Goal: Find specific page/section: Find specific page/section

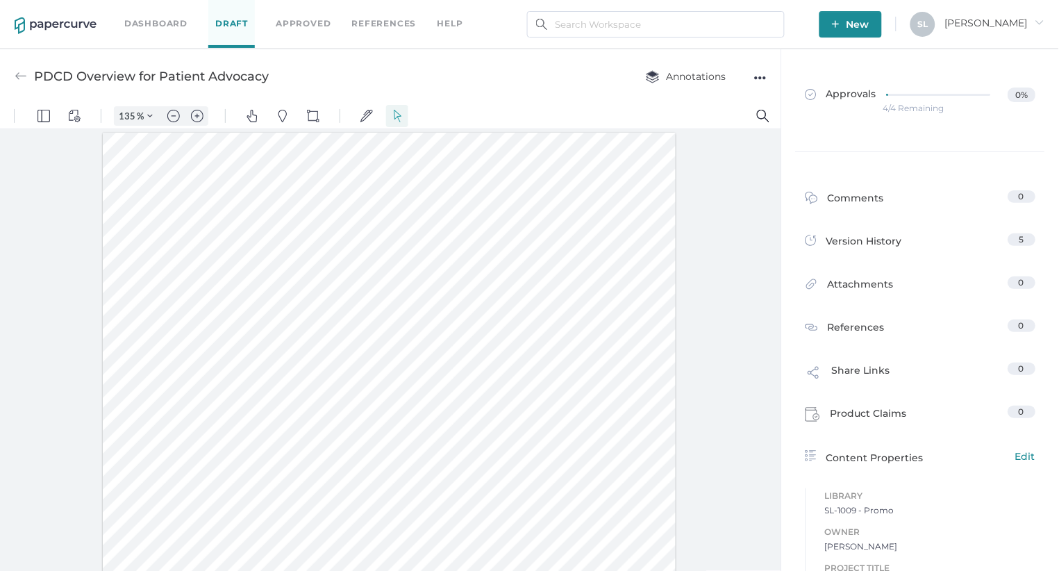
scroll to position [1, 0]
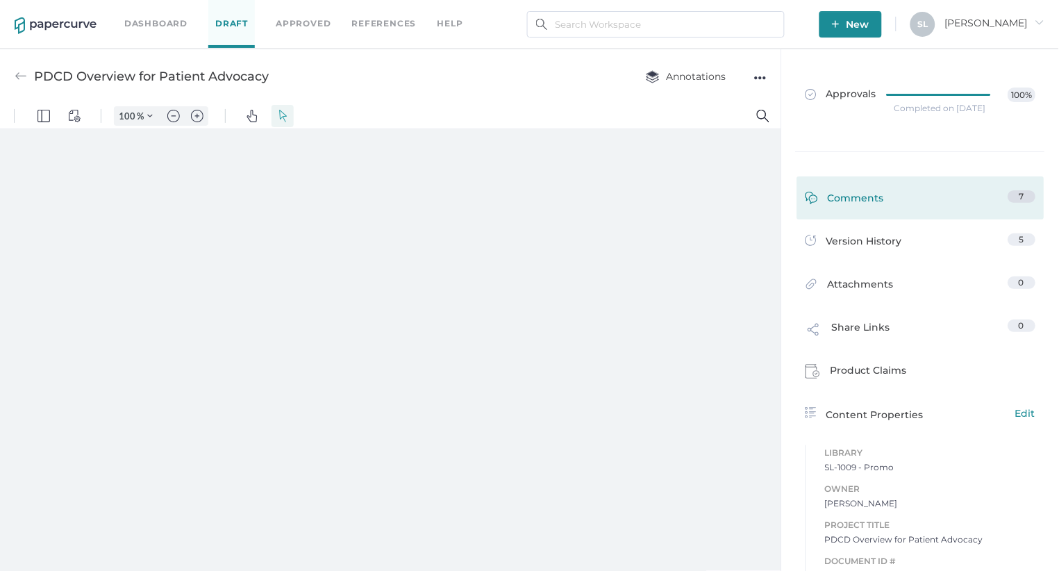
type input "135"
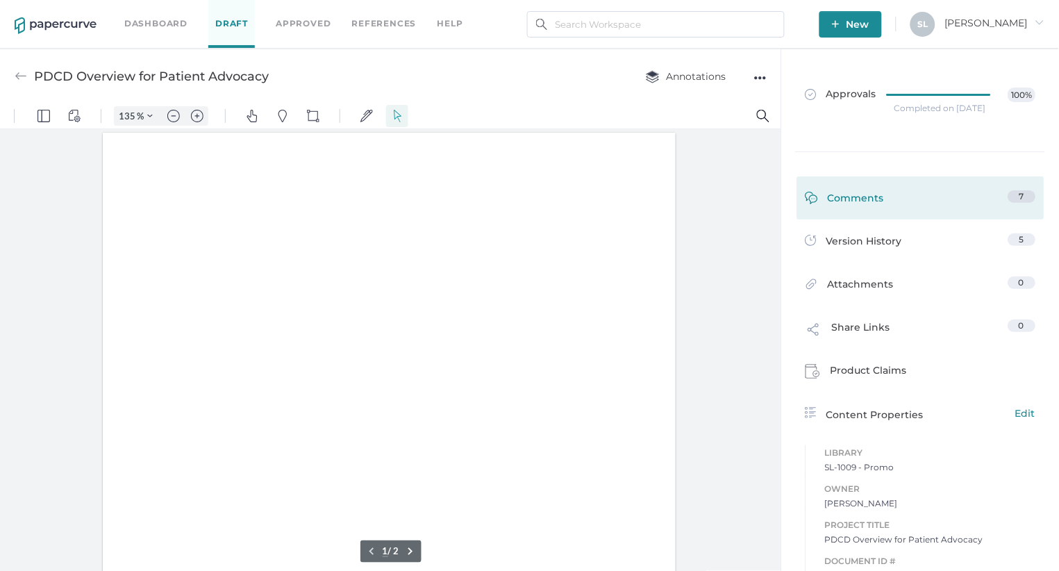
scroll to position [1, 0]
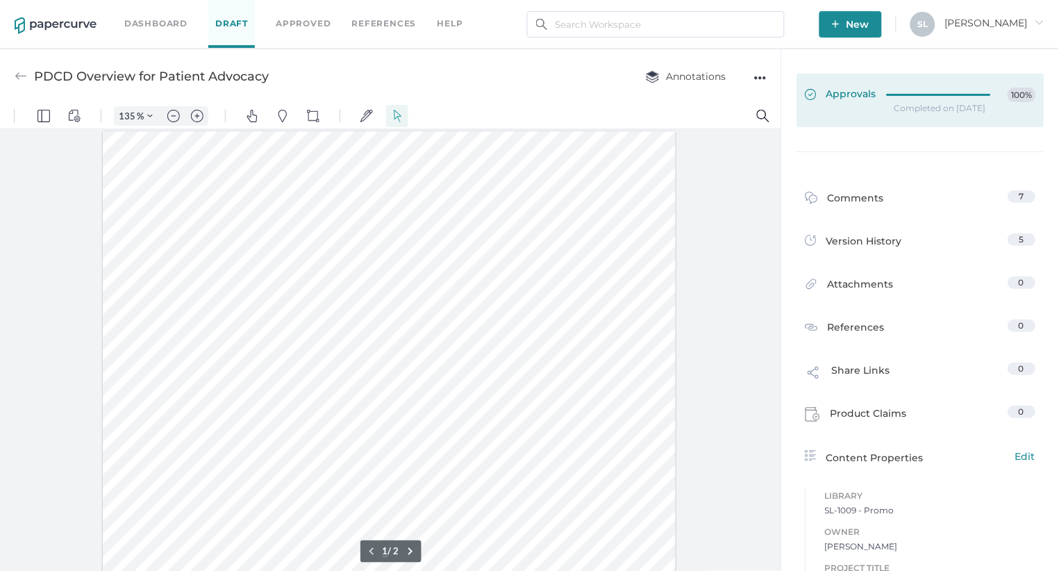
click at [850, 99] on span "Approvals" at bounding box center [842, 95] width 72 height 15
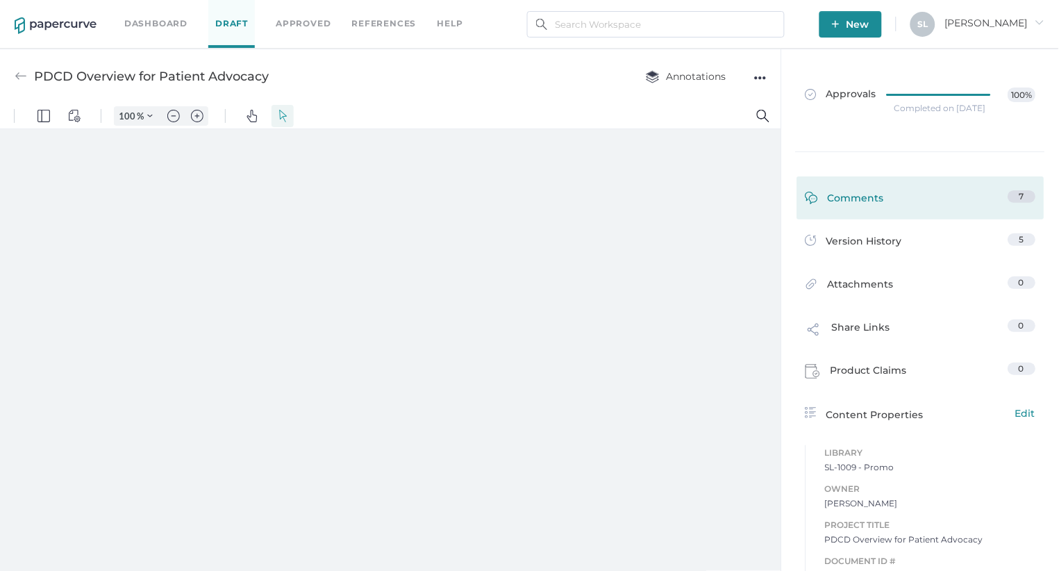
type input "135"
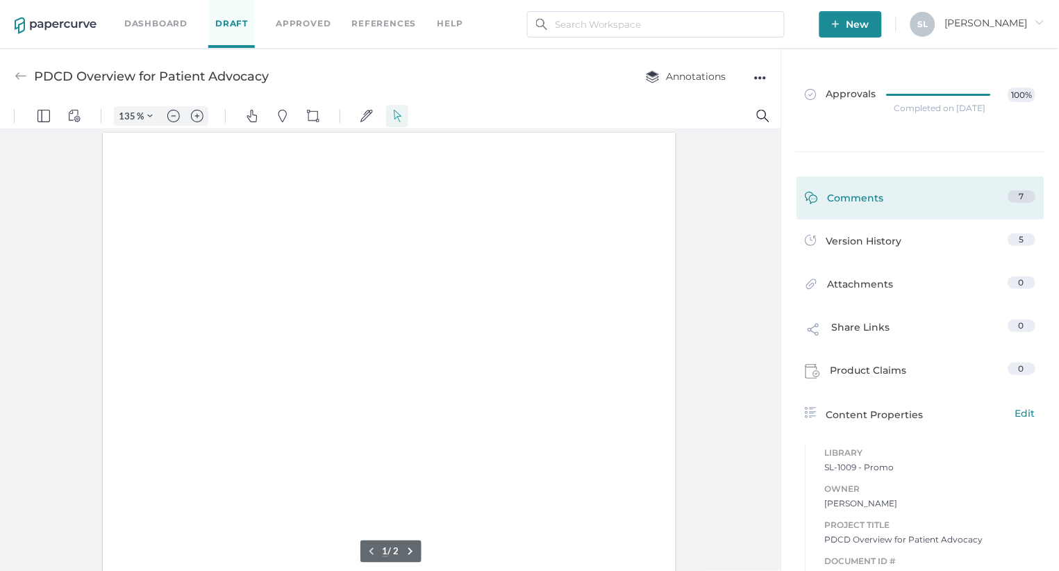
click at [854, 199] on div "Comments" at bounding box center [845, 201] width 79 height 22
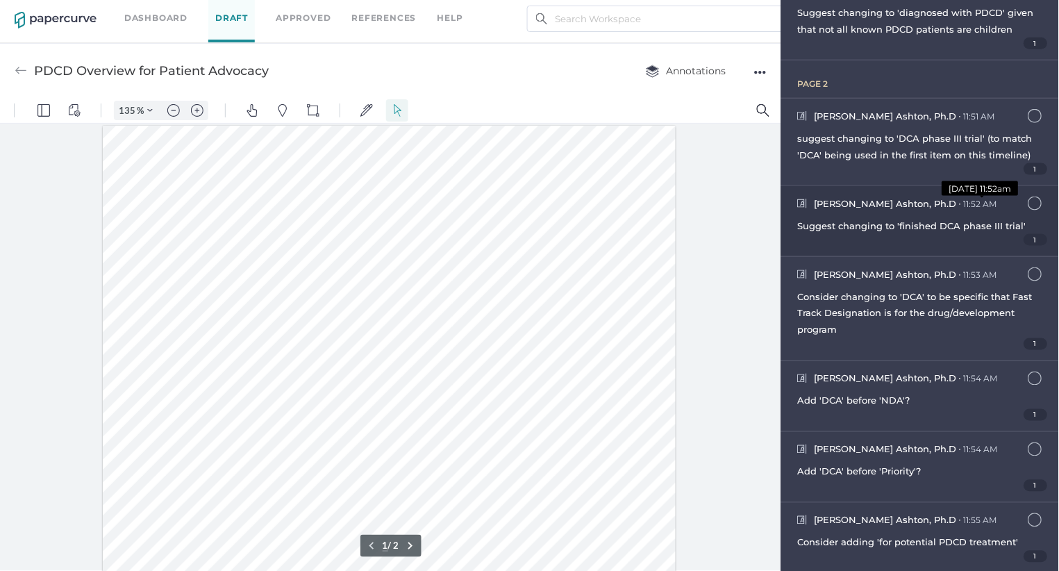
scroll to position [288, 0]
